Goal: Task Accomplishment & Management: Use online tool/utility

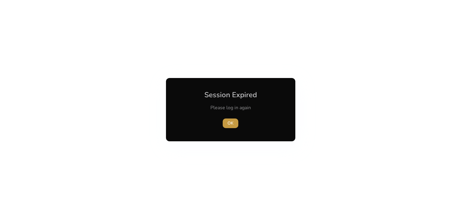
click at [226, 122] on span "button" at bounding box center [231, 123] width 16 height 14
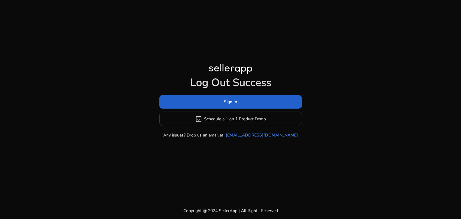
click at [222, 100] on span at bounding box center [231, 102] width 143 height 14
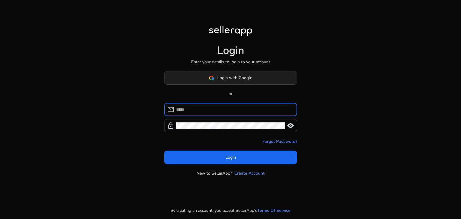
click at [223, 76] on span "Login with Google" at bounding box center [235, 78] width 35 height 6
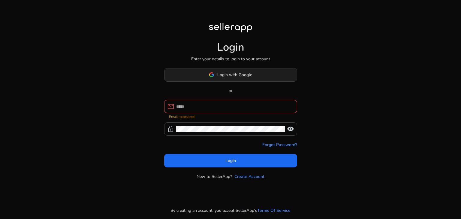
click at [227, 69] on span at bounding box center [231, 75] width 132 height 14
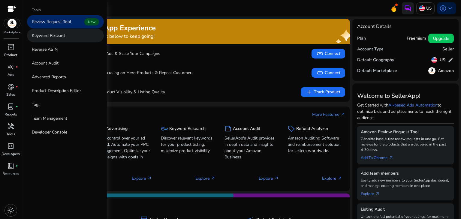
click at [51, 34] on p "Keyword Research" at bounding box center [49, 35] width 35 height 6
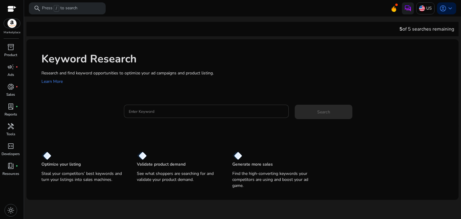
click at [190, 112] on input "Enter Keyword" at bounding box center [207, 111] width 156 height 7
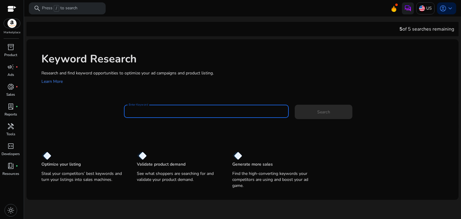
paste input "**********"
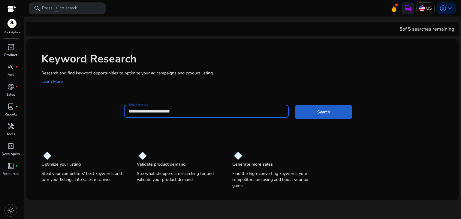
type input "**********"
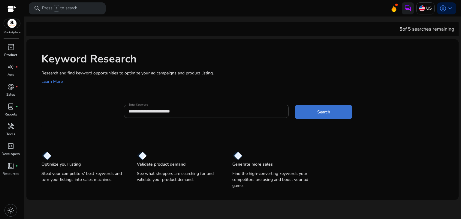
click at [321, 112] on span "Search" at bounding box center [324, 112] width 13 height 6
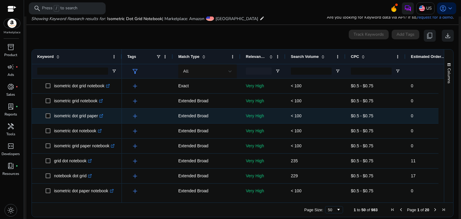
scroll to position [71, 0]
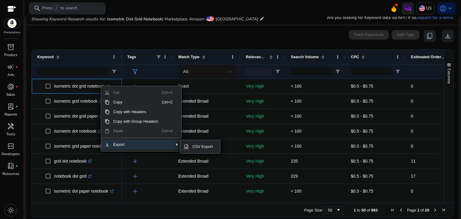
click at [135, 148] on span "Export" at bounding box center [136, 145] width 52 height 10
click at [202, 147] on span "CSV Export" at bounding box center [203, 147] width 28 height 10
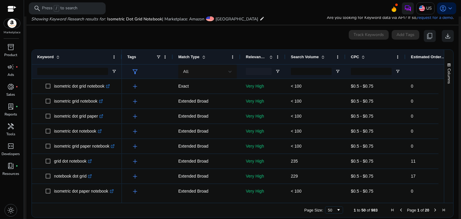
scroll to position [0, 0]
